Goal: Task Accomplishment & Management: Manage account settings

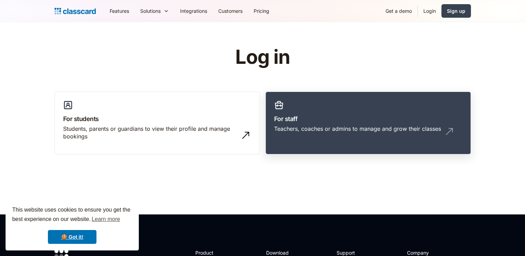
click at [312, 108] on link "For staff Teachers, coaches or admins to manage and grow their classes" at bounding box center [369, 123] width 206 height 63
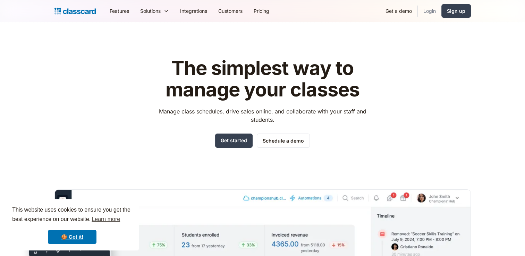
click at [429, 10] on link "Login" at bounding box center [430, 11] width 24 height 16
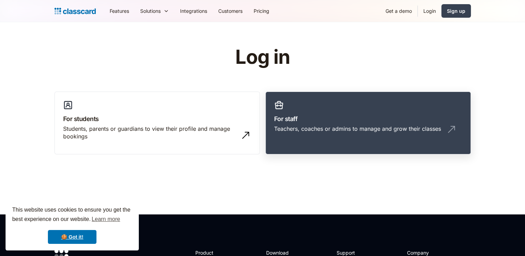
click at [367, 106] on link "For staff Teachers, coaches or admins to manage and grow their classes" at bounding box center [369, 123] width 206 height 63
click at [303, 116] on h3 "For staff" at bounding box center [368, 118] width 188 height 9
